Goal: Task Accomplishment & Management: Complete application form

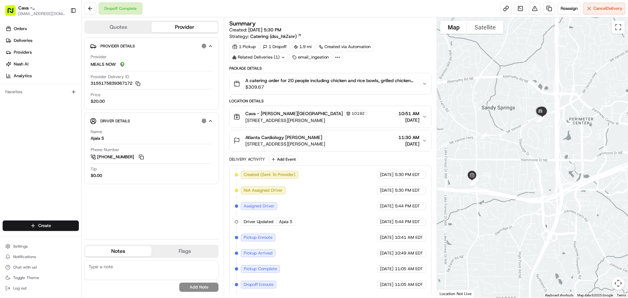
click at [359, 116] on div "Cava - Sandy Springs 10192 5840 Roswell Rd, Sandy Springs, GA 30328, USA 10:51 …" at bounding box center [328, 117] width 188 height 14
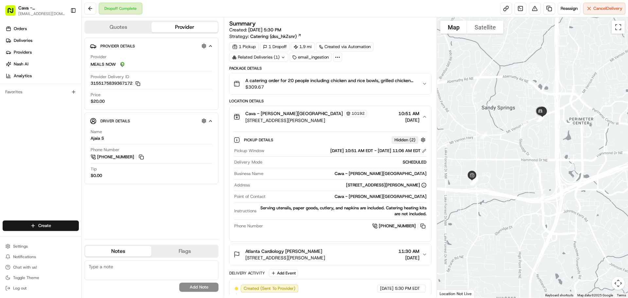
click at [398, 253] on span "11:30 AM" at bounding box center [408, 251] width 21 height 7
click at [409, 141] on span "Hidden ( 2 )" at bounding box center [404, 140] width 21 height 6
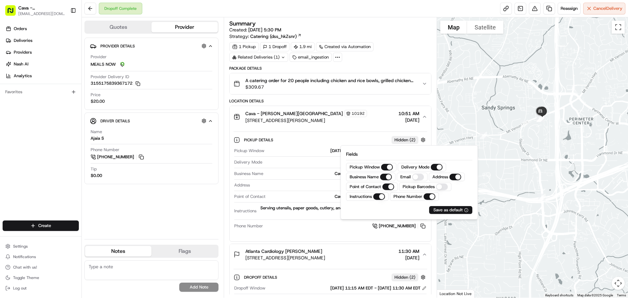
click at [409, 141] on span "Hidden ( 2 )" at bounding box center [404, 140] width 21 height 6
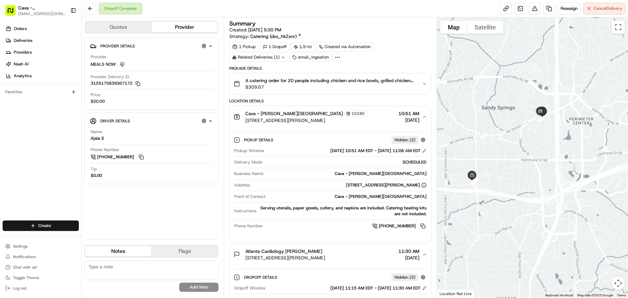
click at [421, 119] on div "Cava - Sandy Springs 10192 5840 Roswell Rd, Sandy Springs, GA 30328, USA 10:51 …" at bounding box center [328, 117] width 188 height 14
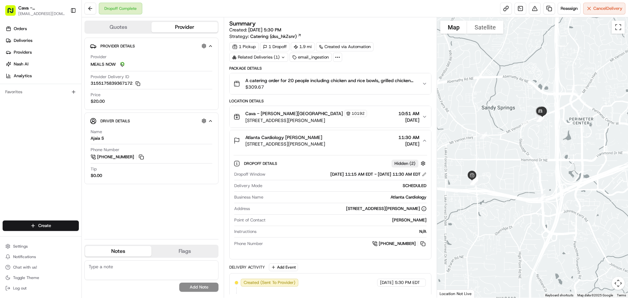
click at [421, 119] on div "Cava - Sandy Springs 10192 5840 Roswell Rd, Sandy Springs, GA 30328, USA 10:51 …" at bounding box center [328, 117] width 188 height 14
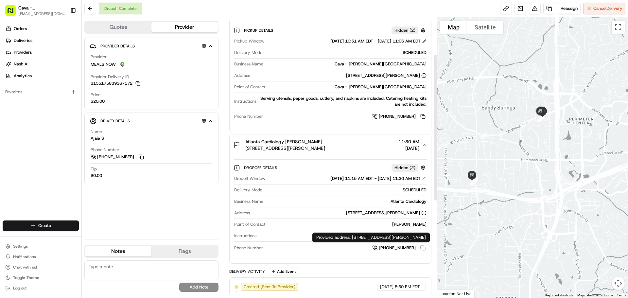
scroll to position [131, 0]
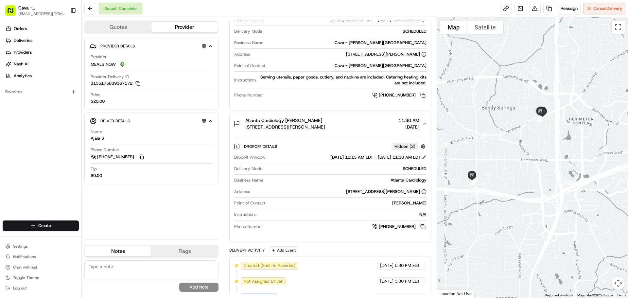
click at [414, 143] on div "Hidden ( 2 )" at bounding box center [405, 147] width 27 height 8
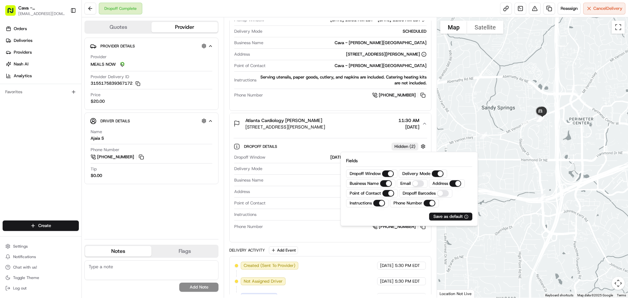
click at [414, 143] on div "Hidden ( 2 )" at bounding box center [405, 147] width 27 height 8
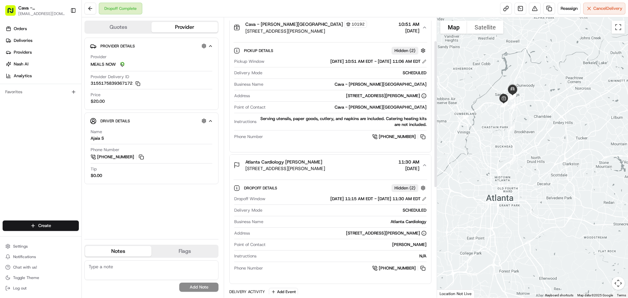
scroll to position [0, 0]
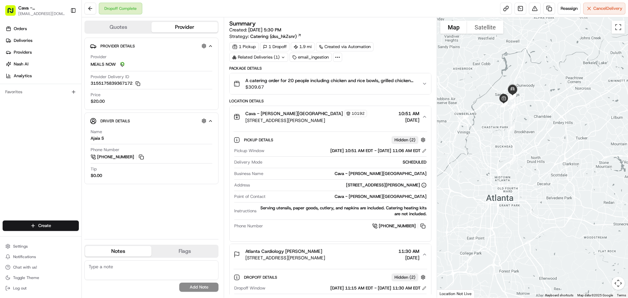
click at [369, 88] on span "$309.67" at bounding box center [330, 87] width 171 height 7
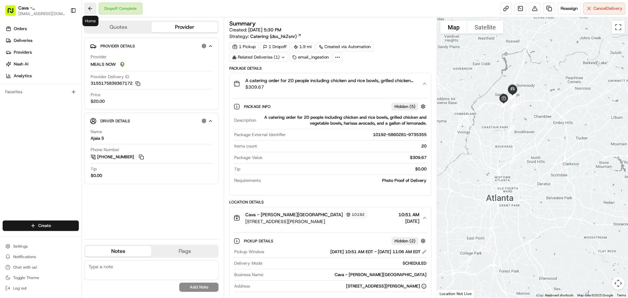
click at [92, 7] on button at bounding box center [90, 9] width 12 height 12
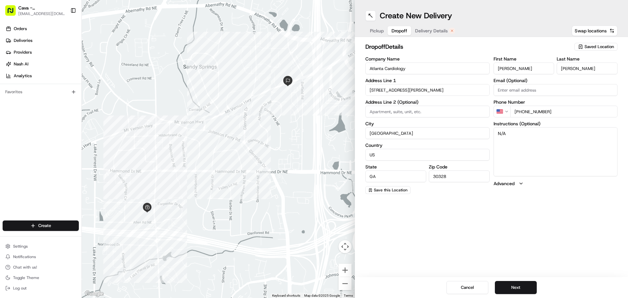
click at [402, 30] on span "Dropoff" at bounding box center [400, 30] width 16 height 7
click at [379, 30] on span "Pickup" at bounding box center [377, 30] width 14 height 7
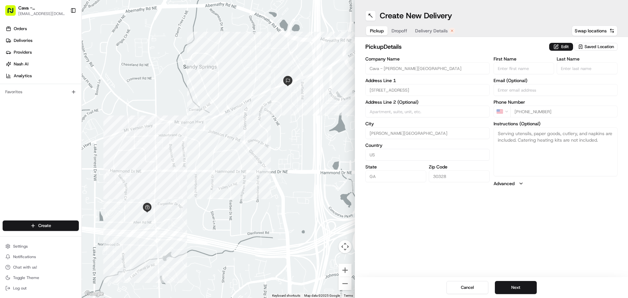
click at [408, 32] on button "Dropoff" at bounding box center [400, 30] width 24 height 9
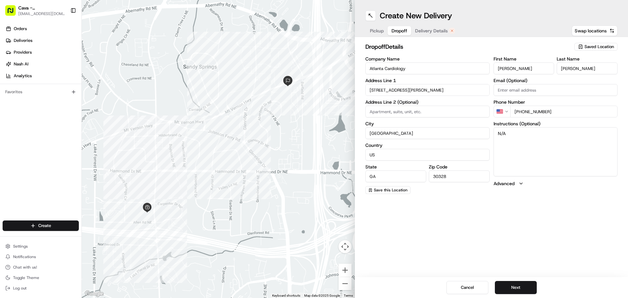
click at [435, 32] on span "Delivery Details" at bounding box center [431, 30] width 33 height 7
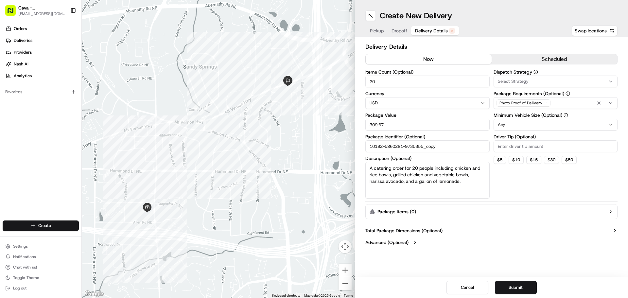
click at [413, 60] on button "now" at bounding box center [429, 59] width 126 height 10
drag, startPoint x: 517, startPoint y: 147, endPoint x: 522, endPoint y: 141, distance: 7.9
click at [517, 147] on input "Driver Tip (Optional)" at bounding box center [556, 146] width 124 height 12
type input "0.00"
click at [517, 187] on div "Dispatch Strategy Select Strategy Package Requirements (Optional) Photo Proof o…" at bounding box center [556, 134] width 124 height 129
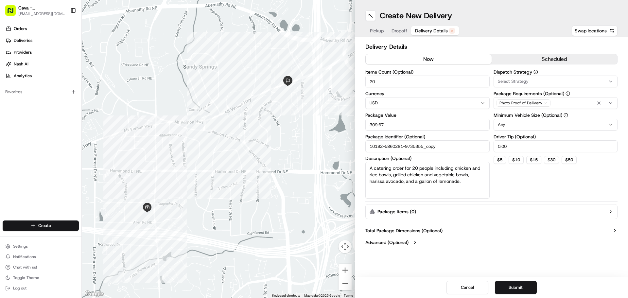
drag, startPoint x: 463, startPoint y: 182, endPoint x: 331, endPoint y: 159, distance: 134.7
click at [328, 162] on div "To navigate the map with touch gestures double-tap and hold your finger on the …" at bounding box center [355, 149] width 546 height 298
type textarea "1 order falafel"
click at [518, 288] on button "Submit" at bounding box center [516, 287] width 42 height 13
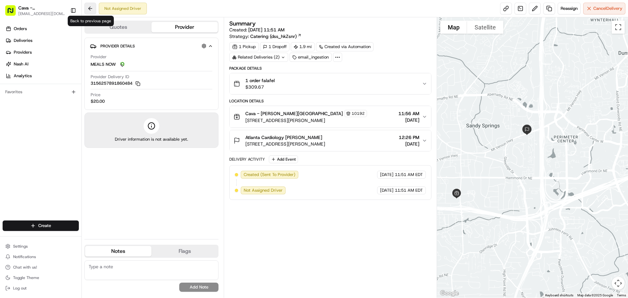
click at [93, 9] on button at bounding box center [90, 9] width 12 height 12
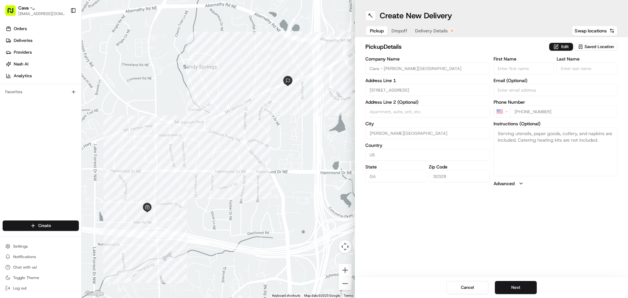
drag, startPoint x: 238, startPoint y: 184, endPoint x: 241, endPoint y: 181, distance: 4.3
click at [239, 183] on div at bounding box center [218, 149] width 273 height 298
click at [478, 288] on button "Cancel" at bounding box center [467, 287] width 42 height 13
type input "+1"
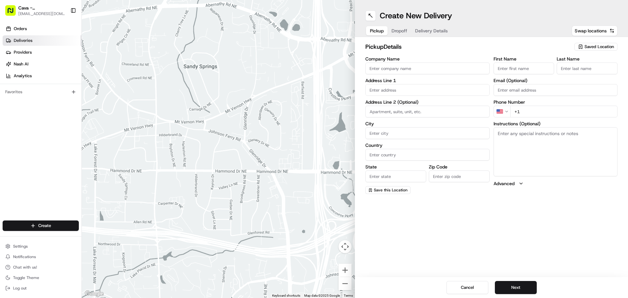
drag, startPoint x: 21, startPoint y: 43, endPoint x: 32, endPoint y: 43, distance: 10.8
click at [21, 43] on span "Deliveries" at bounding box center [23, 41] width 19 height 6
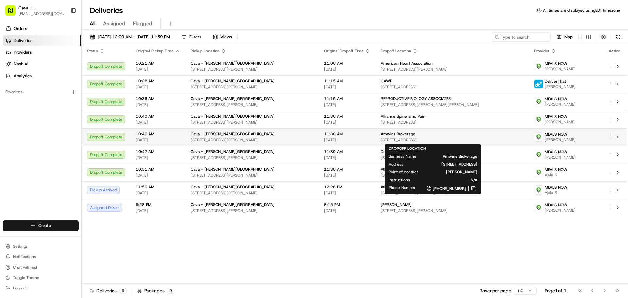
click at [389, 133] on span "Amwins Brokerage" at bounding box center [398, 133] width 35 height 5
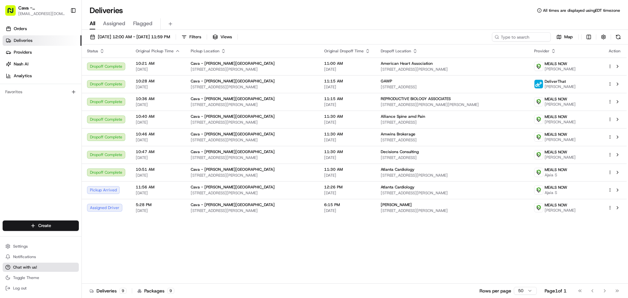
click at [41, 265] on button "Chat with us!" at bounding box center [41, 267] width 76 height 9
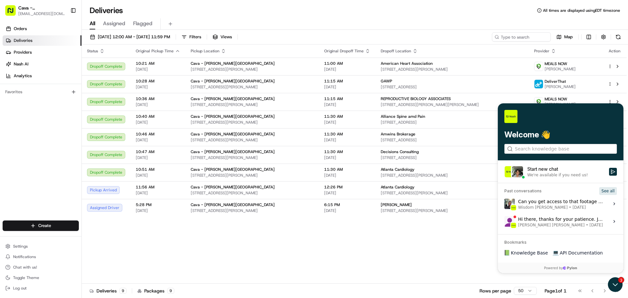
click at [615, 191] on button "See all" at bounding box center [608, 191] width 18 height 8
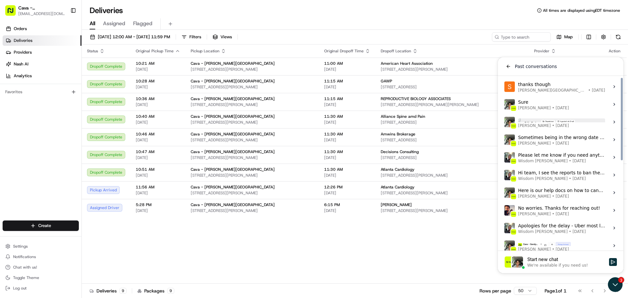
scroll to position [186, 0]
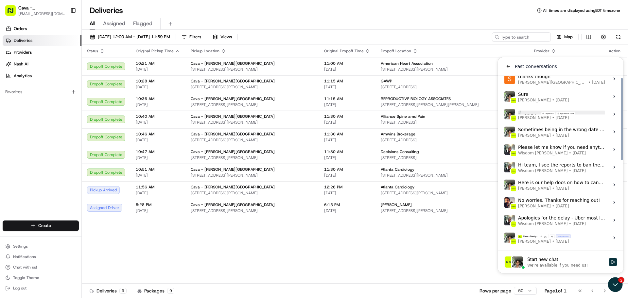
click at [571, 185] on div "Here is our help docs on how to cancel a delivery > [URL][DOMAIN_NAME] [PERSON_…" at bounding box center [561, 185] width 87 height 12
click at [504, 185] on button "View issue" at bounding box center [504, 185] width 0 height 0
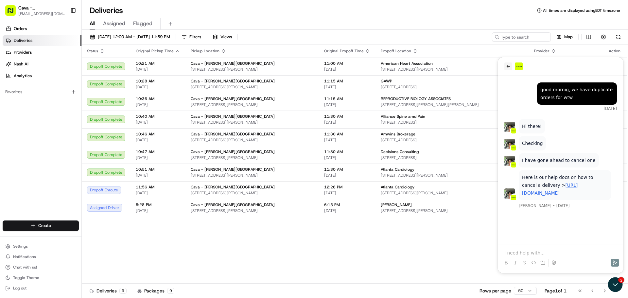
click at [509, 66] on icon "back" at bounding box center [508, 66] width 5 height 5
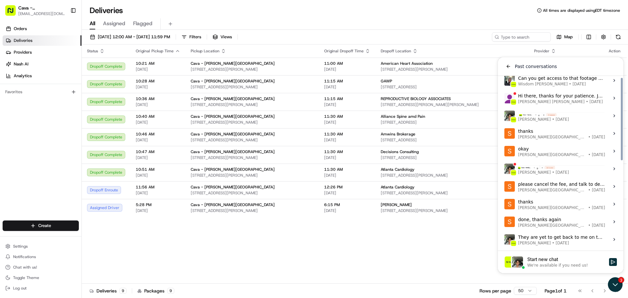
scroll to position [0, 0]
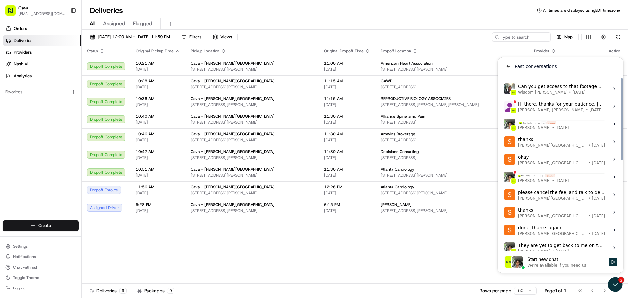
click at [551, 106] on div "Hi there, thanks for your patience. Just an update regarding this delivery. The…" at bounding box center [561, 106] width 87 height 12
click at [504, 106] on button "View issue" at bounding box center [504, 106] width 0 height 0
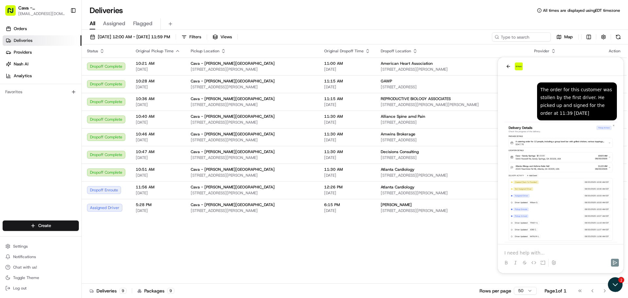
click at [315, 274] on div "Status Original Pickup Time Pickup Location Original Dropoff Time Dropoff Locat…" at bounding box center [354, 163] width 545 height 239
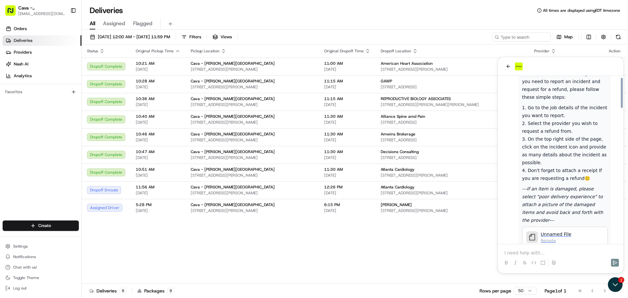
scroll to position [229, 0]
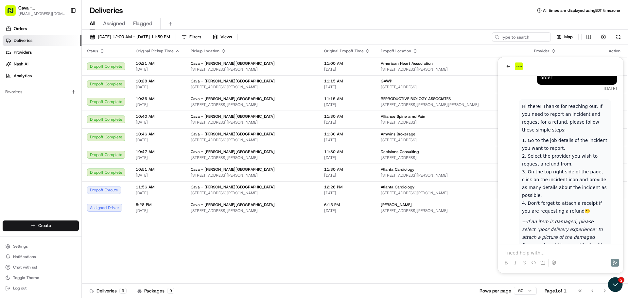
click at [397, 258] on div "Status Original Pickup Time Pickup Location Original Dropoff Time Dropoff Locat…" at bounding box center [354, 163] width 545 height 239
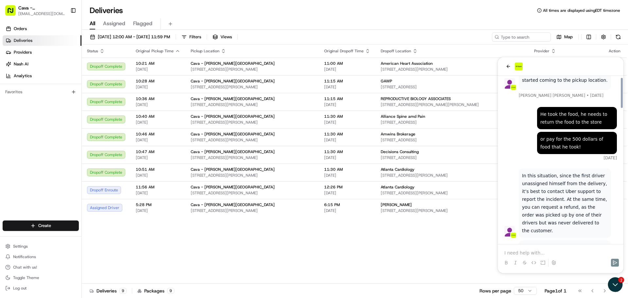
scroll to position [621, 0]
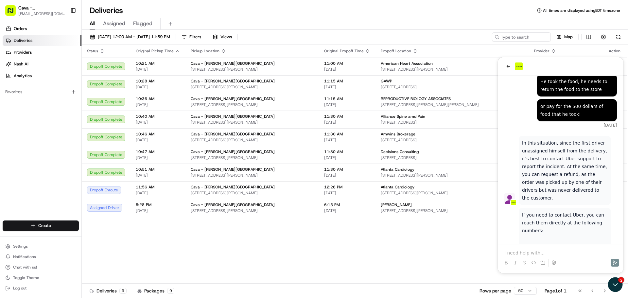
click at [438, 265] on div "Status Original Pickup Time Pickup Location Original Dropoff Time Dropoff Locat…" at bounding box center [354, 163] width 545 height 239
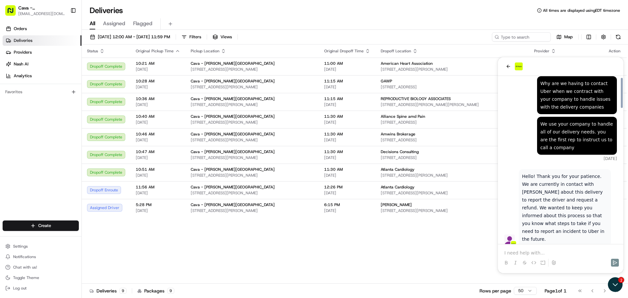
scroll to position [882, 0]
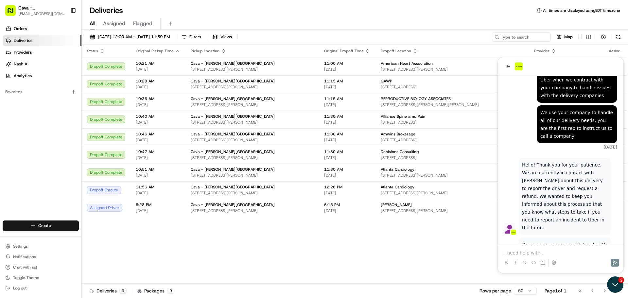
click at [615, 284] on icon "Open customer support" at bounding box center [615, 284] width 16 height 16
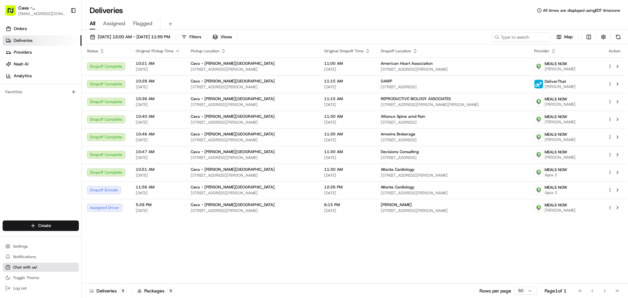
click at [42, 269] on button "Chat with us!" at bounding box center [41, 267] width 76 height 9
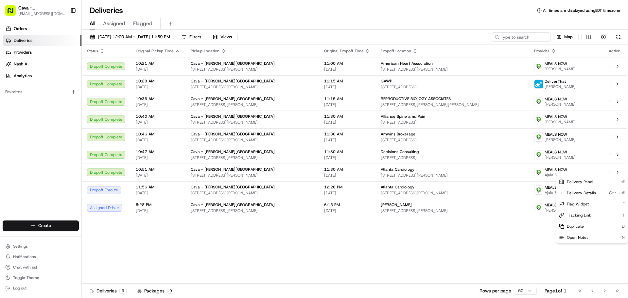
click at [26, 265] on html "Cava - [PERSON_NAME][GEOGRAPHIC_DATA] [EMAIL_ADDRESS][DOMAIN_NAME] Toggle Sideb…" at bounding box center [314, 149] width 628 height 298
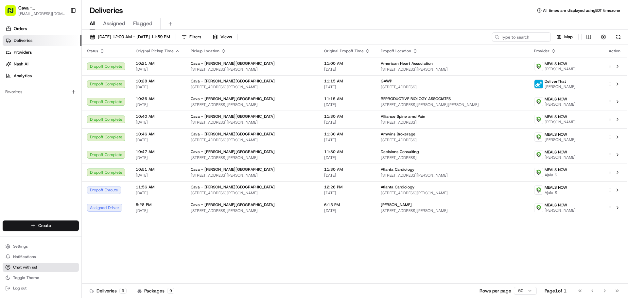
click at [30, 268] on span "Chat with us!" at bounding box center [25, 267] width 24 height 5
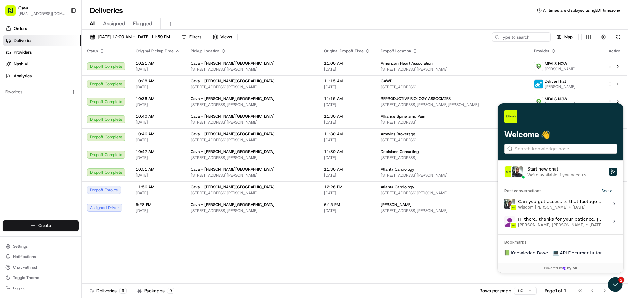
click at [584, 204] on div "Can you get access to that footage and share it with me? It would really help e…" at bounding box center [561, 204] width 87 height 12
click at [504, 204] on button "View issue" at bounding box center [504, 204] width 0 height 0
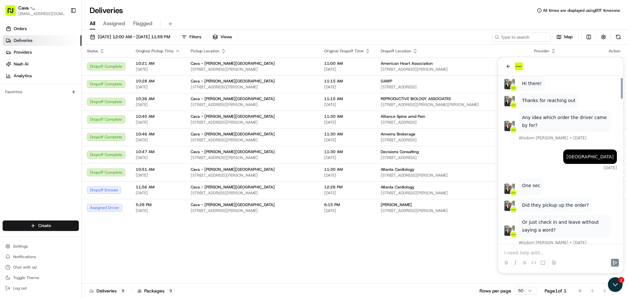
scroll to position [164, 0]
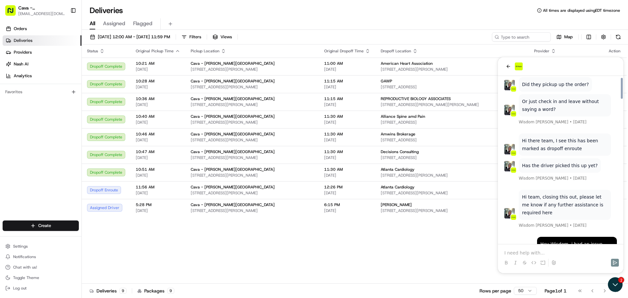
click at [396, 244] on div "Status Original Pickup Time Pickup Location Original Dropoff Time Dropoff Locat…" at bounding box center [354, 163] width 545 height 239
click at [508, 65] on icon "back" at bounding box center [509, 66] width 4 height 3
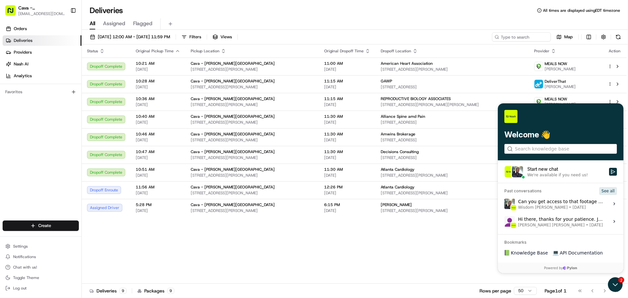
click at [611, 190] on button "See all" at bounding box center [608, 191] width 18 height 8
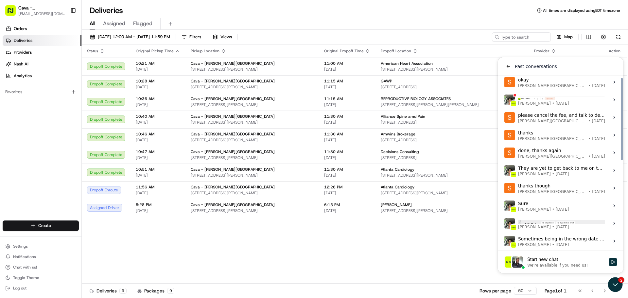
scroll to position [98, 0]
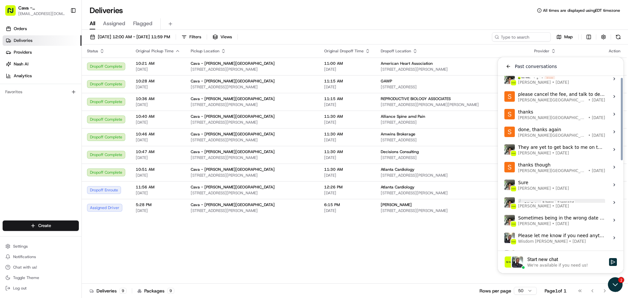
click at [567, 200] on div "[PERSON_NAME] • [DATE]" at bounding box center [561, 202] width 87 height 12
click at [504, 202] on button "View issue" at bounding box center [504, 202] width 0 height 0
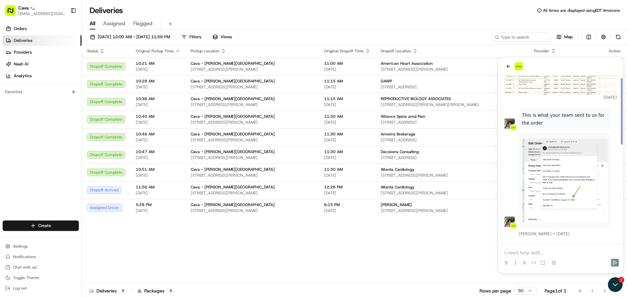
scroll to position [268, 0]
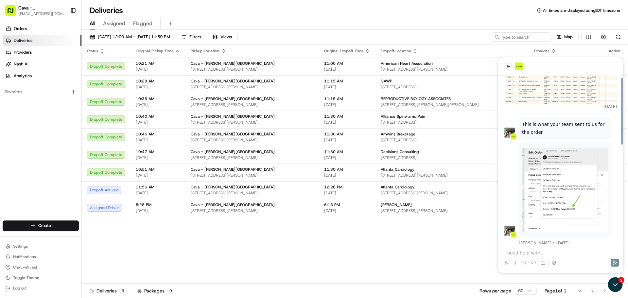
click at [507, 67] on icon "back" at bounding box center [508, 66] width 5 height 5
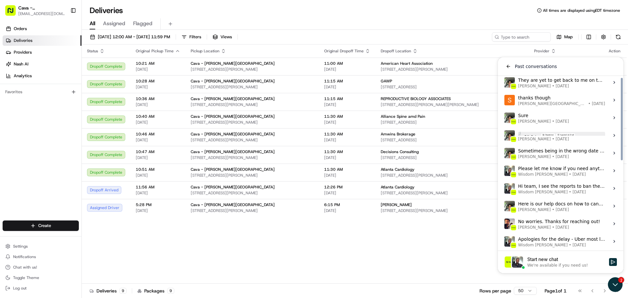
scroll to position [186, 0]
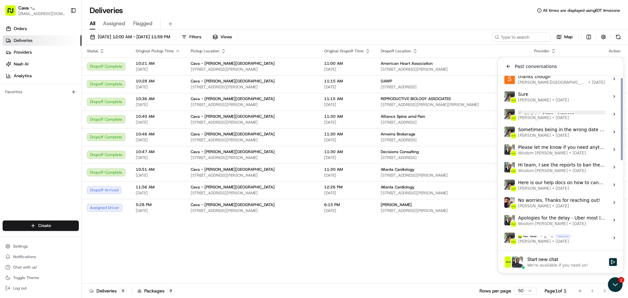
click at [571, 184] on div "Here is our help docs on how to cancel a delivery > [URL][DOMAIN_NAME] [PERSON_…" at bounding box center [561, 185] width 87 height 12
click at [504, 185] on button "View issue" at bounding box center [504, 185] width 0 height 0
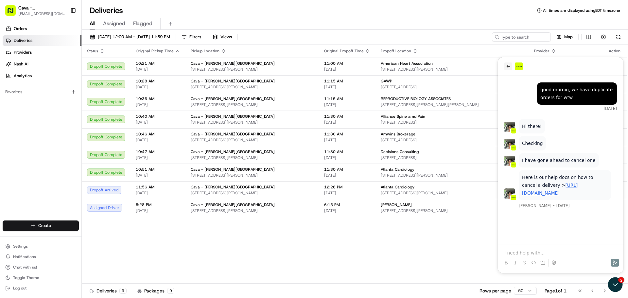
click at [509, 67] on icon "back" at bounding box center [508, 66] width 5 height 5
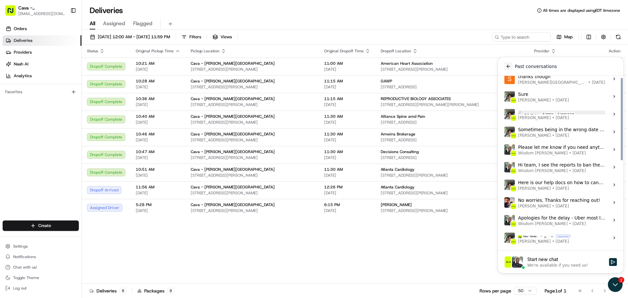
click at [510, 66] on icon "back" at bounding box center [509, 66] width 4 height 3
